Goal: Task Accomplishment & Management: Manage account settings

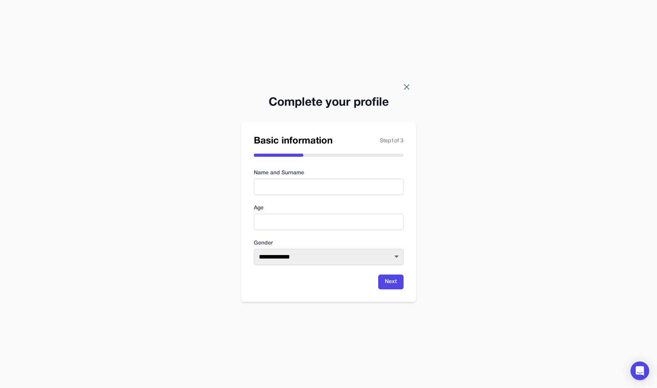
click at [407, 88] on icon at bounding box center [406, 87] width 5 height 5
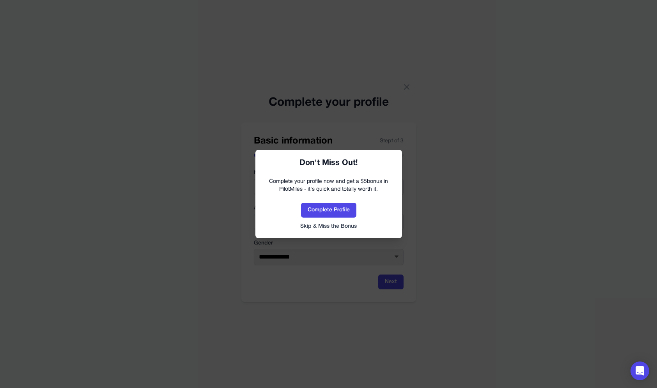
drag, startPoint x: 337, startPoint y: 230, endPoint x: 338, endPoint y: 226, distance: 4.1
click at [337, 230] on button "Skip & Miss the Bonus" at bounding box center [328, 227] width 131 height 8
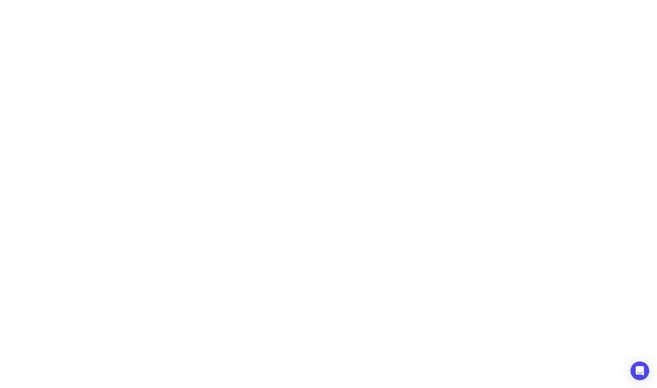
click at [338, 0] on html "**********" at bounding box center [328, 0] width 657 height 0
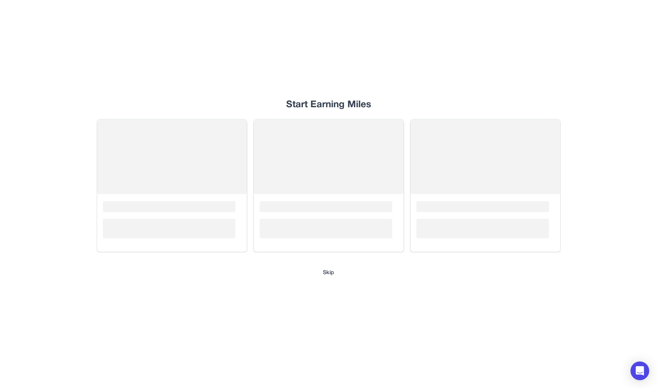
click at [333, 274] on button "Skip" at bounding box center [328, 273] width 11 height 8
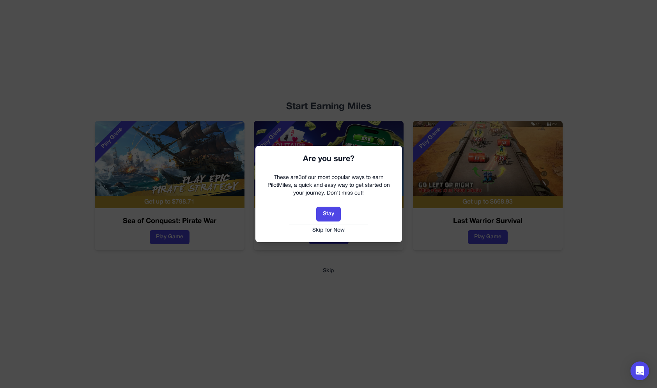
click at [331, 226] on div "Stay Skip for Now" at bounding box center [328, 220] width 131 height 27
click at [330, 231] on button "Skip for Now" at bounding box center [328, 231] width 131 height 8
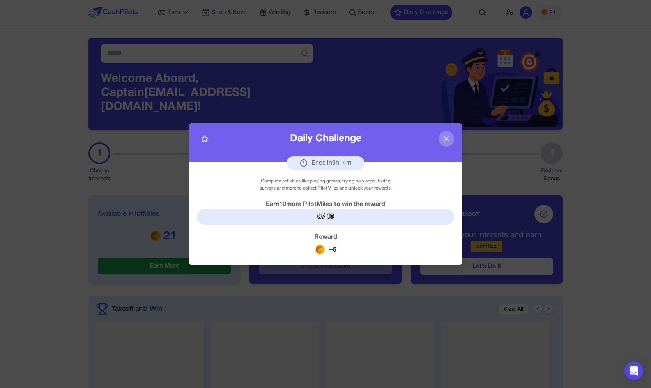
click at [434, 143] on div "Daily Challenge Ends in 9 h 14 m" at bounding box center [325, 142] width 273 height 39
click at [441, 142] on button at bounding box center [447, 139] width 16 height 16
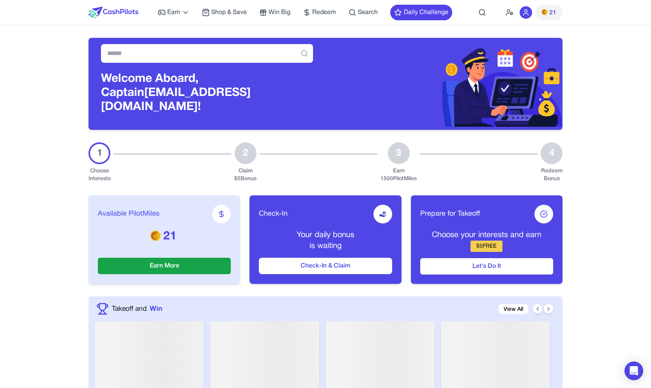
click at [506, 19] on div "21" at bounding box center [534, 12] width 57 height 25
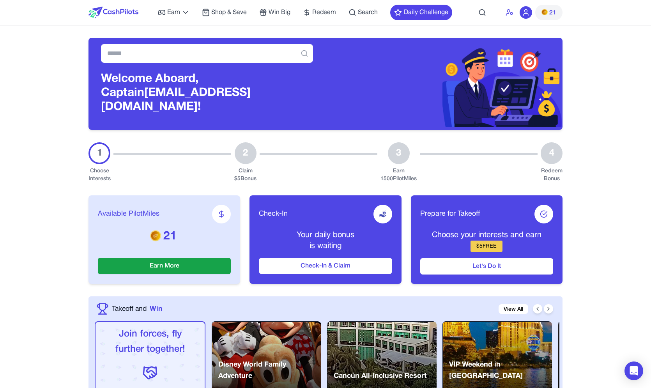
click at [510, 13] on icon at bounding box center [510, 13] width 0 height 0
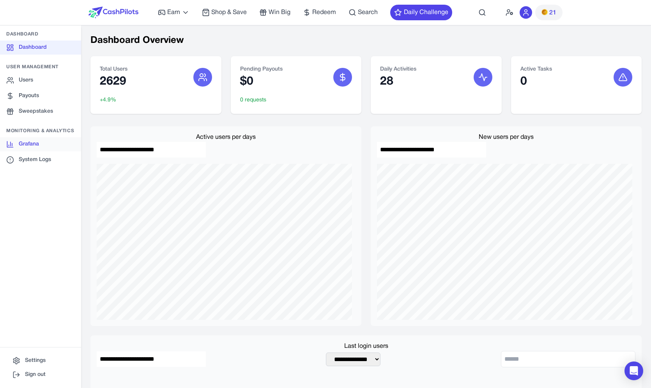
click at [41, 143] on link "Grafana" at bounding box center [40, 144] width 81 height 14
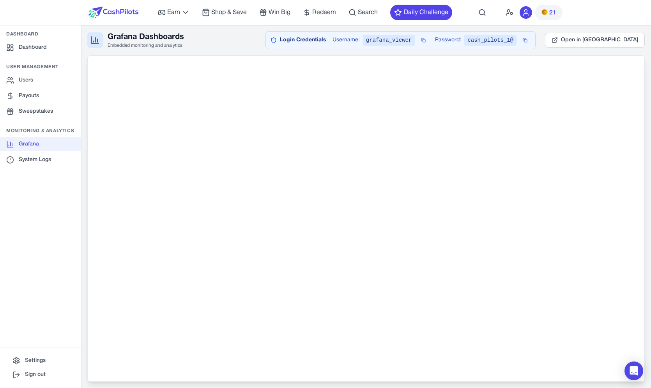
click at [53, 74] on link "Users" at bounding box center [40, 80] width 81 height 14
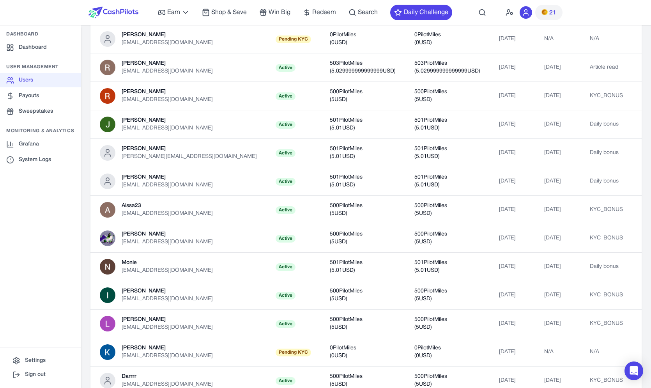
scroll to position [29, 0]
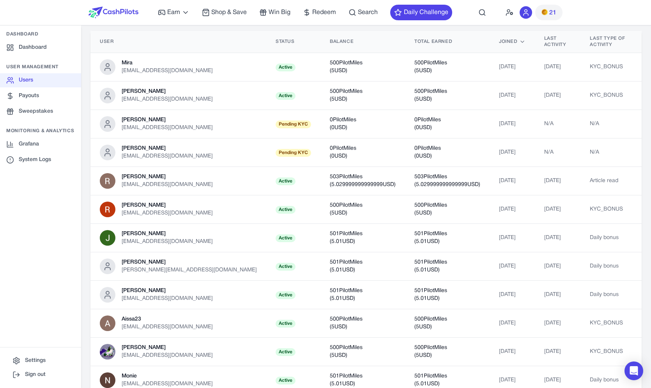
click at [53, 152] on div "Grafana System Logs" at bounding box center [40, 152] width 81 height 30
click at [52, 148] on link "Grafana" at bounding box center [40, 144] width 81 height 14
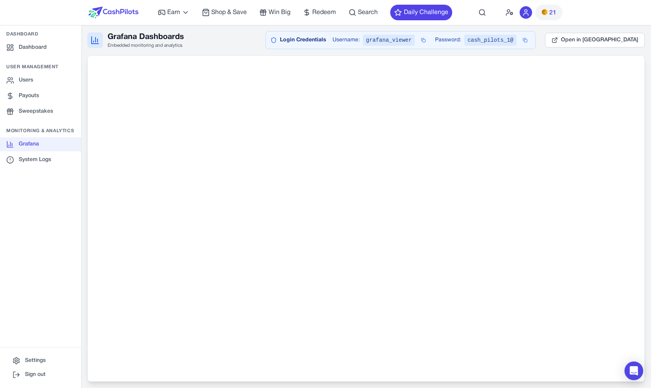
click at [203, 32] on div "Grafana Dashboards Embedded monitoring and analytics Login Credentials Username…" at bounding box center [366, 40] width 558 height 18
click at [112, 7] on img at bounding box center [114, 13] width 50 height 12
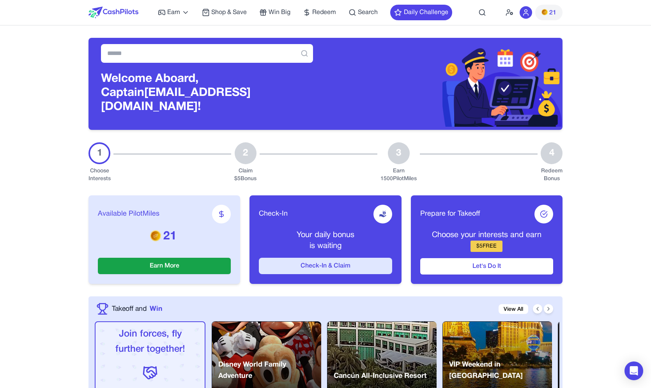
click at [351, 258] on button "Check-In & Claim" at bounding box center [325, 266] width 133 height 16
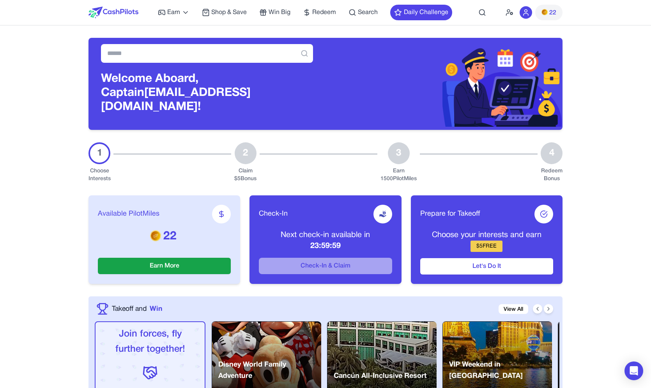
drag, startPoint x: 482, startPoint y: 230, endPoint x: 496, endPoint y: 244, distance: 20.7
click at [496, 244] on div "Choose your interests and earn $ 5 FREE" at bounding box center [486, 241] width 133 height 22
click at [515, 238] on div "Choose your interests and earn $ 5 FREE" at bounding box center [486, 241] width 133 height 22
drag, startPoint x: 489, startPoint y: 239, endPoint x: 488, endPoint y: 227, distance: 11.7
click at [488, 230] on div "Choose your interests and earn $ 5 FREE" at bounding box center [486, 241] width 133 height 22
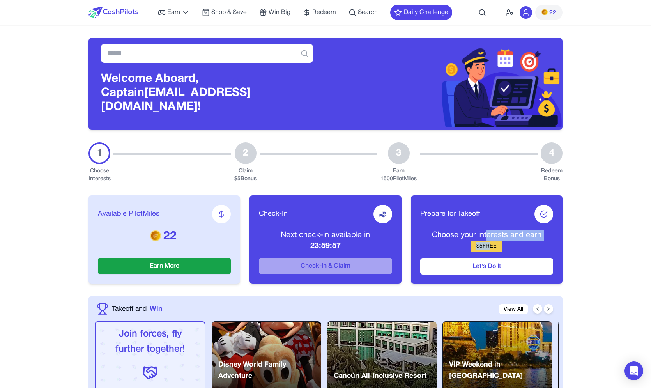
click at [491, 230] on p "Choose your interests and earn" at bounding box center [486, 235] width 133 height 11
drag, startPoint x: 493, startPoint y: 227, endPoint x: 492, endPoint y: 239, distance: 12.9
click at [492, 239] on div "Choose your interests and earn $ 5 FREE" at bounding box center [486, 241] width 133 height 22
click at [516, 238] on div "Choose your interests and earn $ 5 FREE" at bounding box center [486, 241] width 133 height 22
drag, startPoint x: 492, startPoint y: 238, endPoint x: 491, endPoint y: 225, distance: 12.5
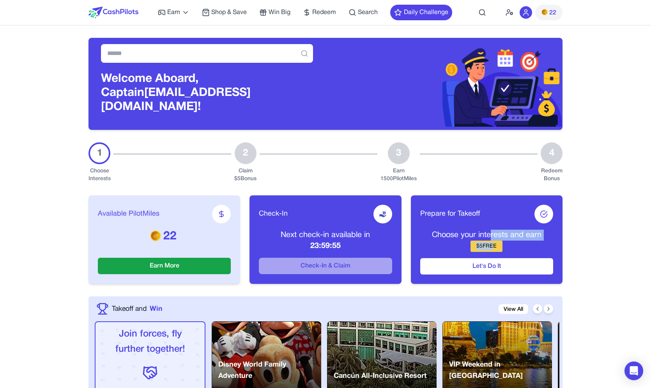
click at [491, 230] on div "Choose your interests and earn $ 5 FREE" at bounding box center [486, 241] width 133 height 22
click at [491, 230] on p "Choose your interests and earn" at bounding box center [486, 235] width 133 height 11
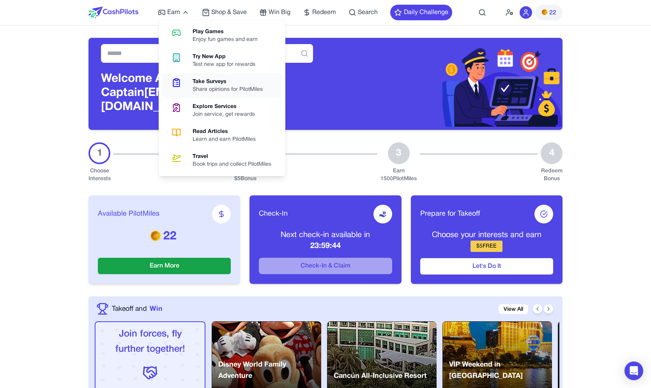
click at [235, 86] on div "Share opinions for PilotMiles" at bounding box center [231, 90] width 76 height 8
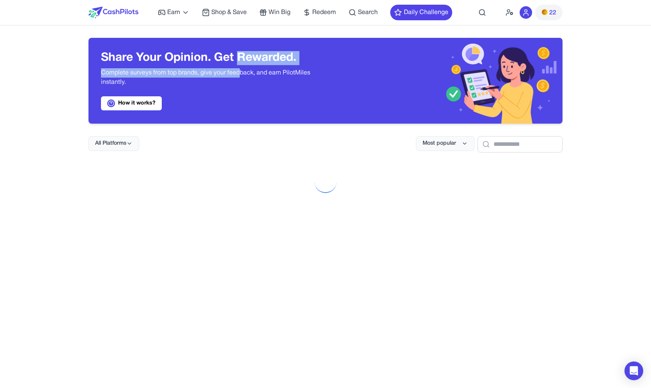
drag, startPoint x: 241, startPoint y: 55, endPoint x: 241, endPoint y: 71, distance: 16.4
click at [241, 71] on div "Share Your Opinion. Get Rewarded. Complete surveys from top brands, give your f…" at bounding box center [207, 80] width 212 height 59
click at [241, 71] on p "Complete surveys from top brands, give your feedback, and earn PilotMiles insta…" at bounding box center [207, 77] width 212 height 19
drag, startPoint x: 249, startPoint y: 71, endPoint x: 251, endPoint y: 57, distance: 14.6
click at [251, 57] on div "Share Your Opinion. Get Rewarded. Complete surveys from top brands, give your f…" at bounding box center [207, 80] width 212 height 59
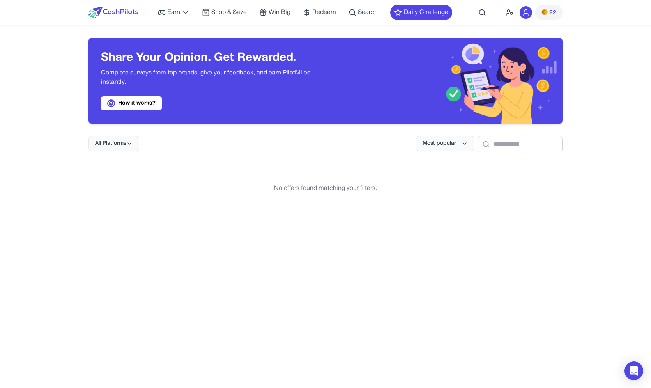
click at [251, 57] on h3 "Share Your Opinion. Get Rewarded." at bounding box center [207, 58] width 212 height 14
click at [100, 11] on img at bounding box center [114, 13] width 50 height 12
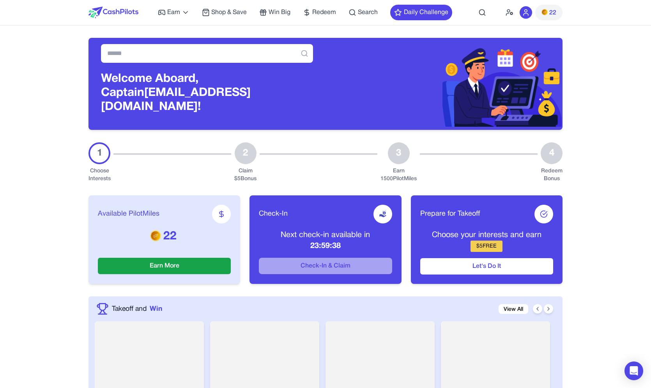
click at [503, 12] on div "Earn Play Games Enjoy fun games and earn Try New App Test new app for rewards T…" at bounding box center [326, 12] width 474 height 25
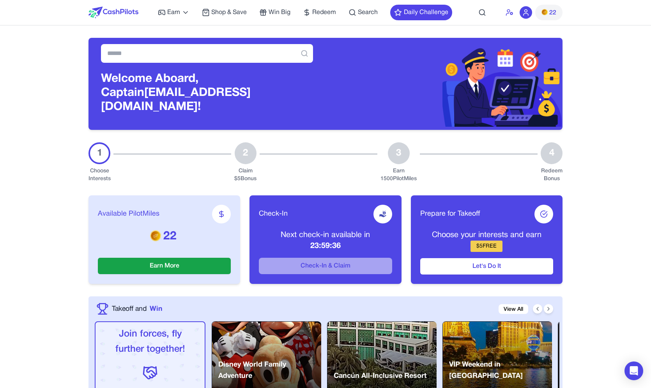
click at [512, 16] on icon at bounding box center [510, 13] width 8 height 8
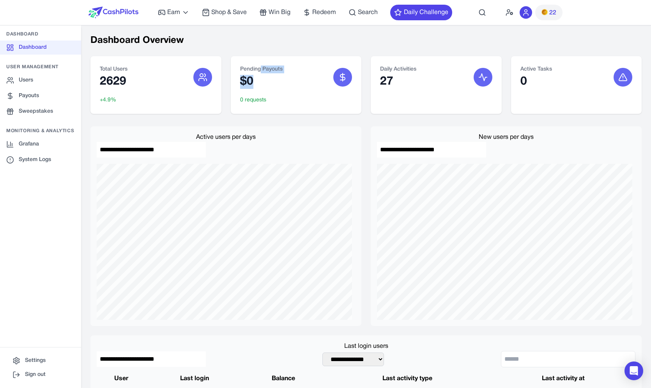
drag, startPoint x: 239, startPoint y: 112, endPoint x: 259, endPoint y: 66, distance: 50.3
click at [259, 66] on div "Pending Payouts $0 0 requests" at bounding box center [296, 85] width 131 height 58
click at [251, 62] on div "Pending Payouts $0 0 requests" at bounding box center [296, 85] width 131 height 58
drag, startPoint x: 251, startPoint y: 62, endPoint x: 257, endPoint y: 109, distance: 47.5
click at [257, 110] on div "Pending Payouts $0 0 requests" at bounding box center [296, 85] width 131 height 58
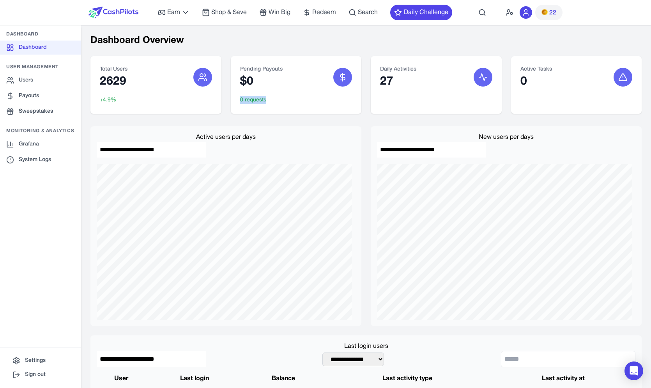
click at [256, 99] on span "0 requests" at bounding box center [253, 100] width 26 height 8
drag, startPoint x: 256, startPoint y: 99, endPoint x: 250, endPoint y: 74, distance: 26.5
click at [250, 74] on div "Pending Payouts $0 0 requests" at bounding box center [296, 85] width 131 height 58
click at [250, 74] on div "Pending Payouts $0" at bounding box center [261, 77] width 42 height 23
click at [48, 18] on nav "Earn Play Games Enjoy fun games and earn Try New App Test new app for rewards T…" at bounding box center [325, 12] width 651 height 25
